Goal: Information Seeking & Learning: Learn about a topic

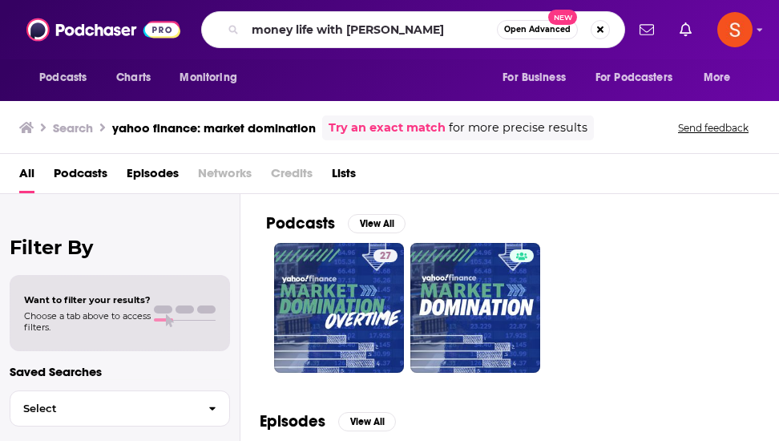
type input "money life with [PERSON_NAME]"
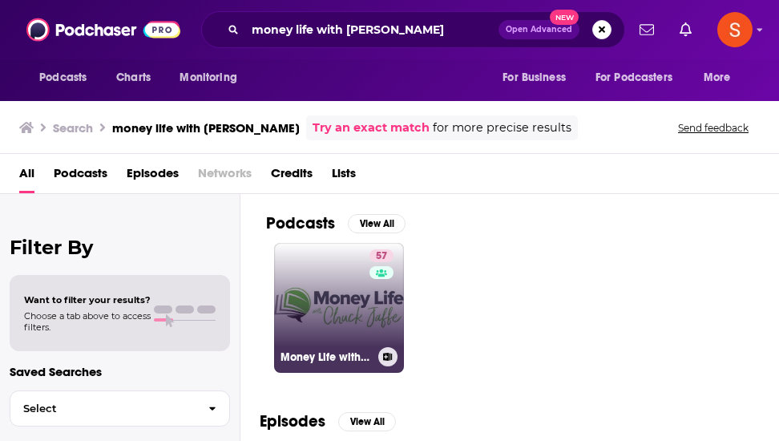
click at [314, 312] on link "57 Money Life with [PERSON_NAME]" at bounding box center [339, 308] width 130 height 130
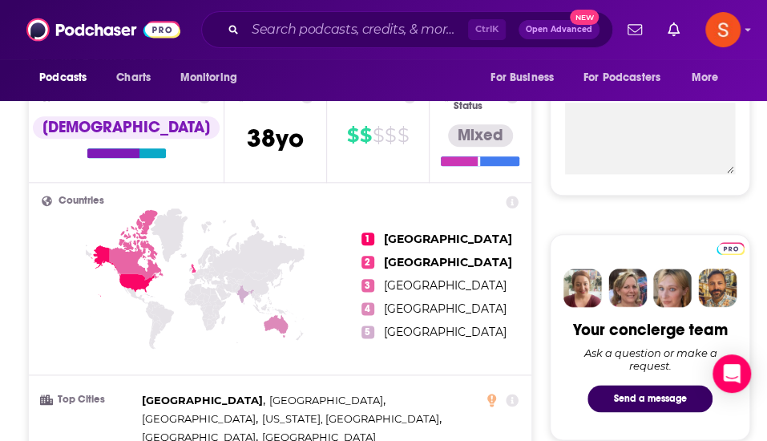
scroll to position [437, 0]
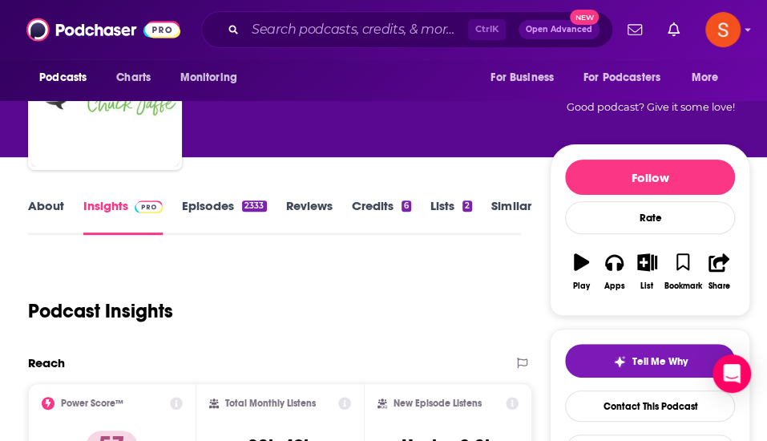
scroll to position [161, 0]
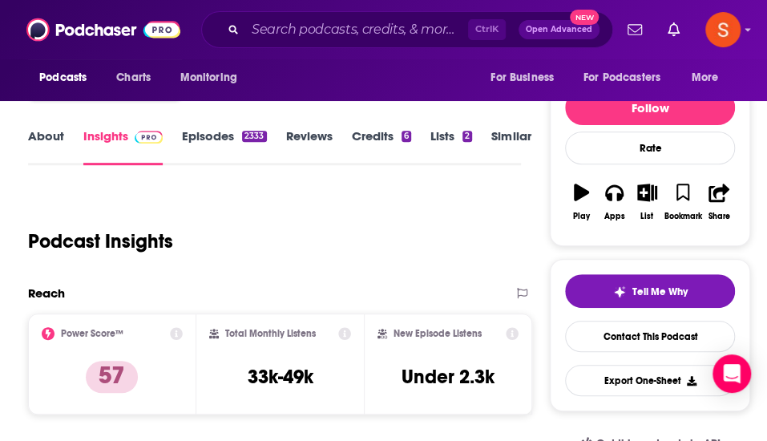
click at [175, 336] on icon at bounding box center [176, 333] width 13 height 13
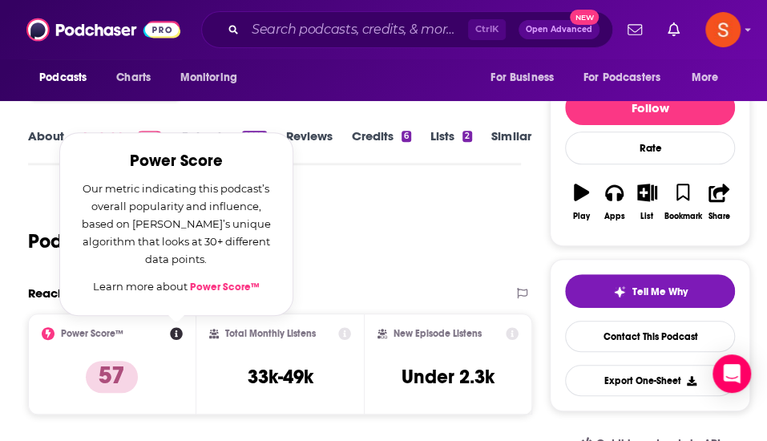
click at [394, 244] on div "Podcast Insights" at bounding box center [268, 232] width 480 height 82
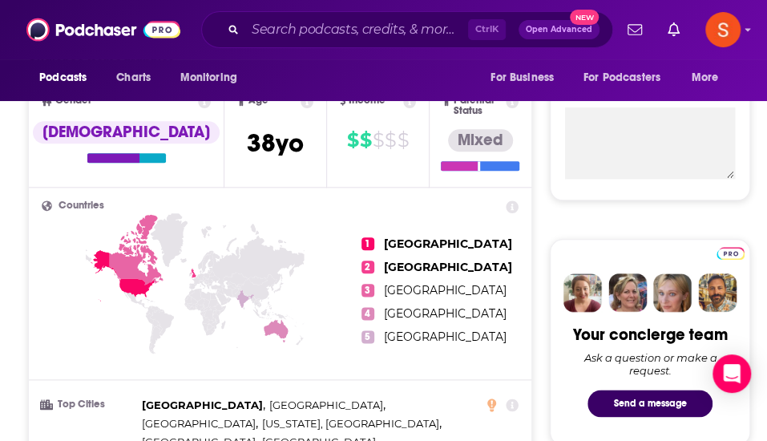
scroll to position [0, 0]
